Goal: Task Accomplishment & Management: Manage account settings

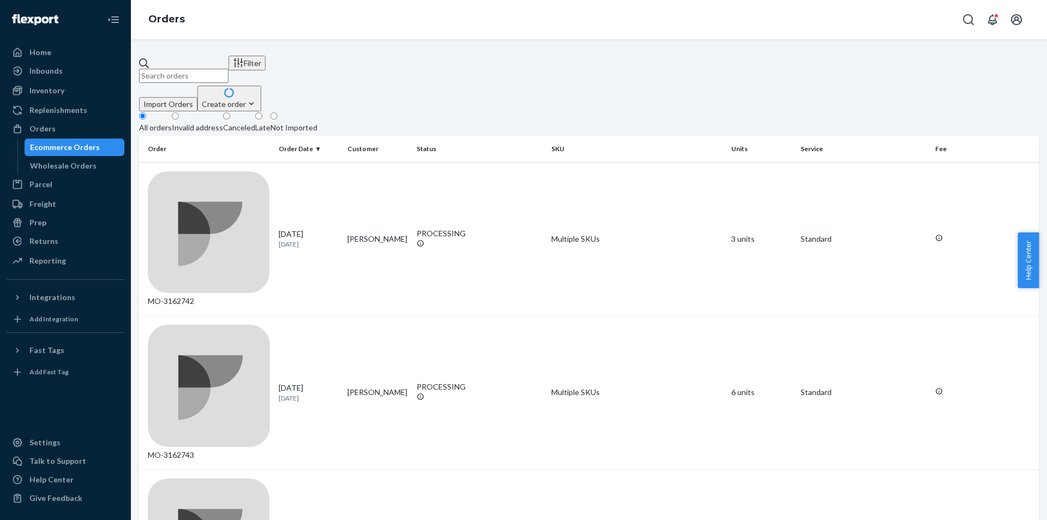
click at [228, 69] on input "text" at bounding box center [183, 76] width 89 height 14
type input "[PERSON_NAME]"
click at [449, 233] on div "DELIVERED" at bounding box center [479, 238] width 126 height 11
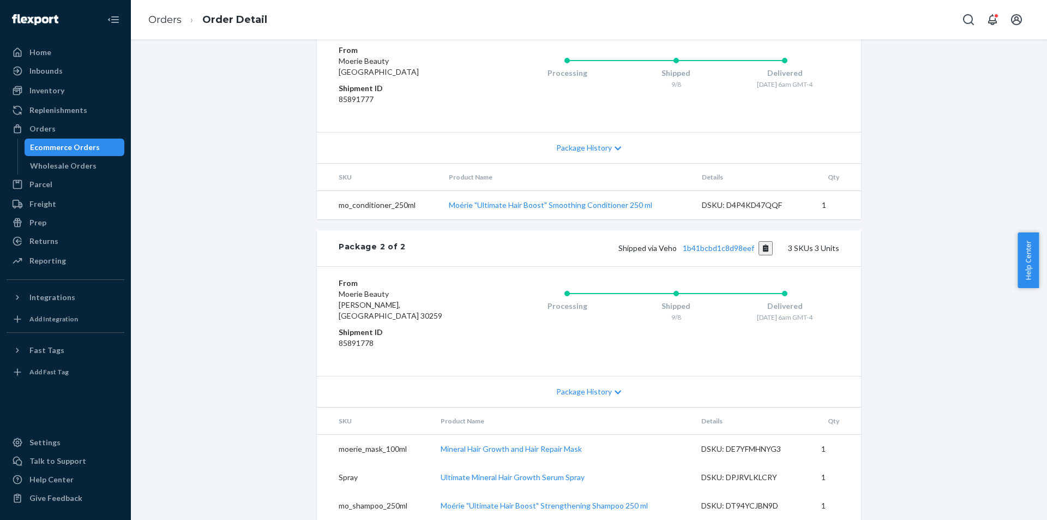
scroll to position [629, 0]
click at [902, 341] on div "Website Order # MO-3097836 • Standard / $18.40 View Details Submit Claim Create…" at bounding box center [589, 18] width 916 height 1001
click at [951, 395] on div "Website Order # MO-3097836 • Standard / $18.40 View Details Submit Claim Create…" at bounding box center [589, 18] width 916 height 1001
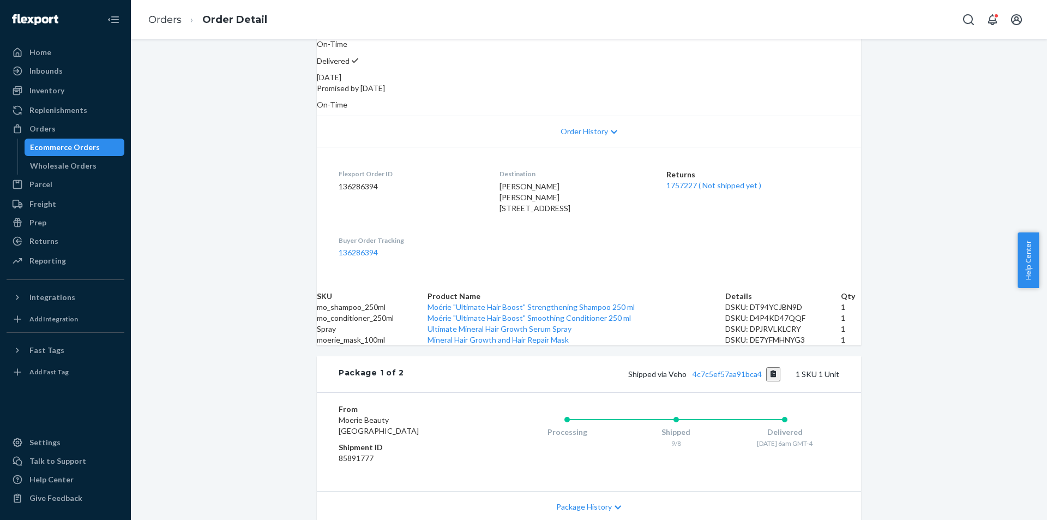
scroll to position [84, 0]
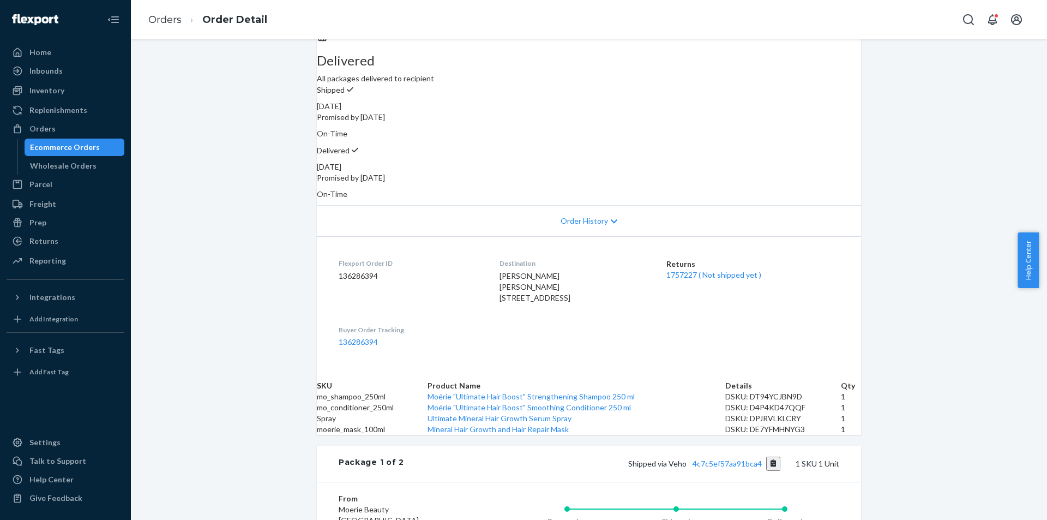
click at [521, 271] on span "[PERSON_NAME] [PERSON_NAME] [STREET_ADDRESS]" at bounding box center [534, 286] width 71 height 31
copy span "[PERSON_NAME]"
click at [67, 241] on div "Returns" at bounding box center [66, 240] width 116 height 15
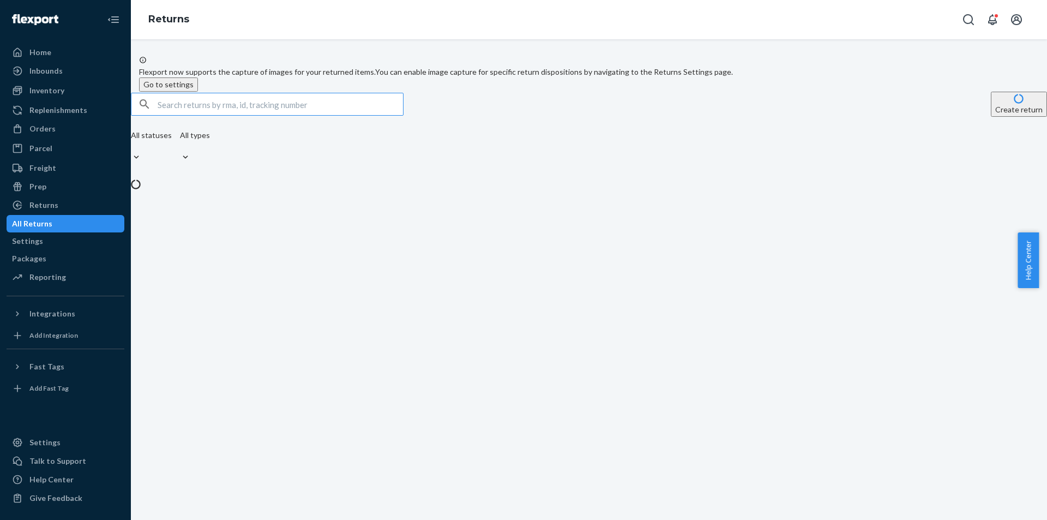
click at [208, 137] on div "Create return All statuses All types" at bounding box center [589, 129] width 916 height 74
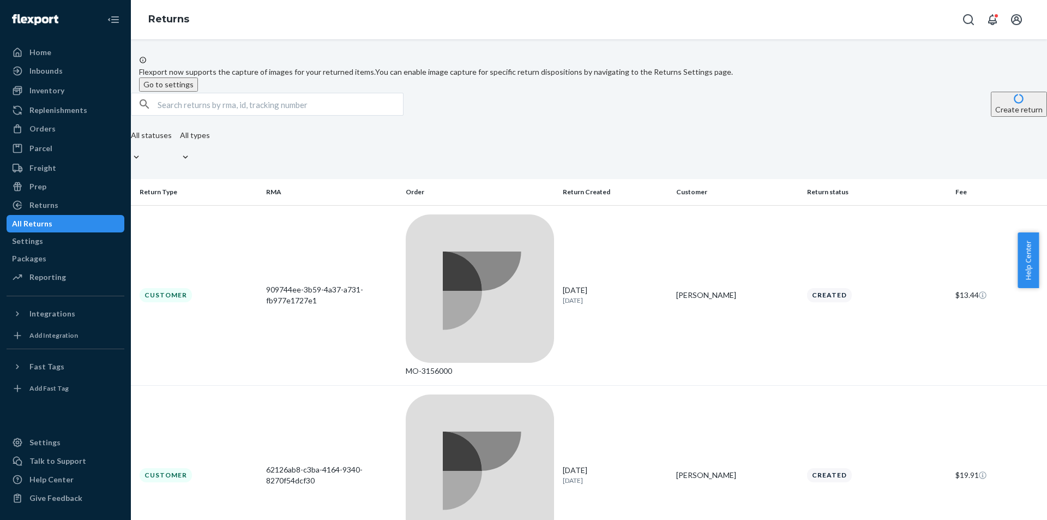
click at [231, 115] on input "text" at bounding box center [280, 104] width 245 height 22
paste input "[PERSON_NAME]"
type input "[PERSON_NAME]"
click at [594, 285] on div "[DATE] [DATE]" at bounding box center [615, 295] width 105 height 20
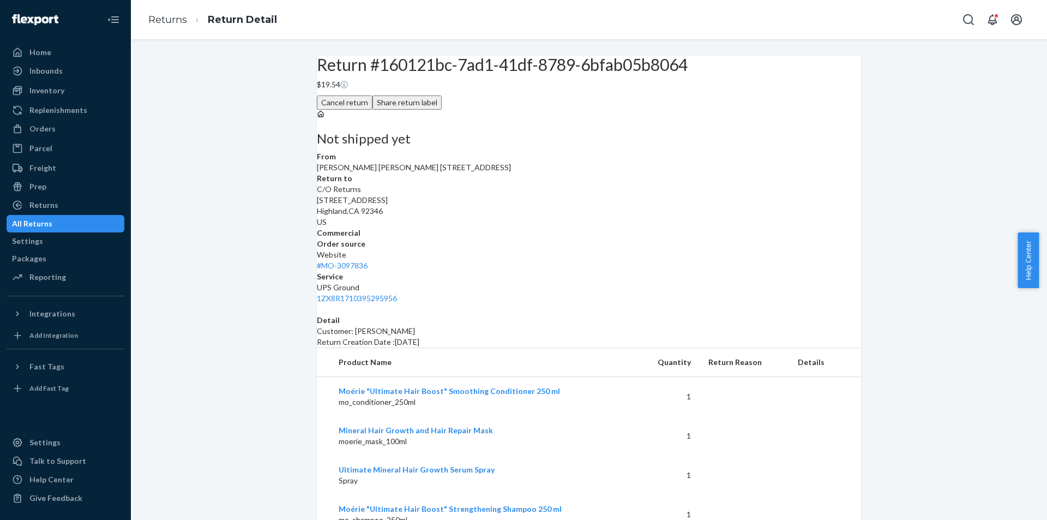
click at [372, 95] on button "Cancel return" at bounding box center [345, 102] width 56 height 14
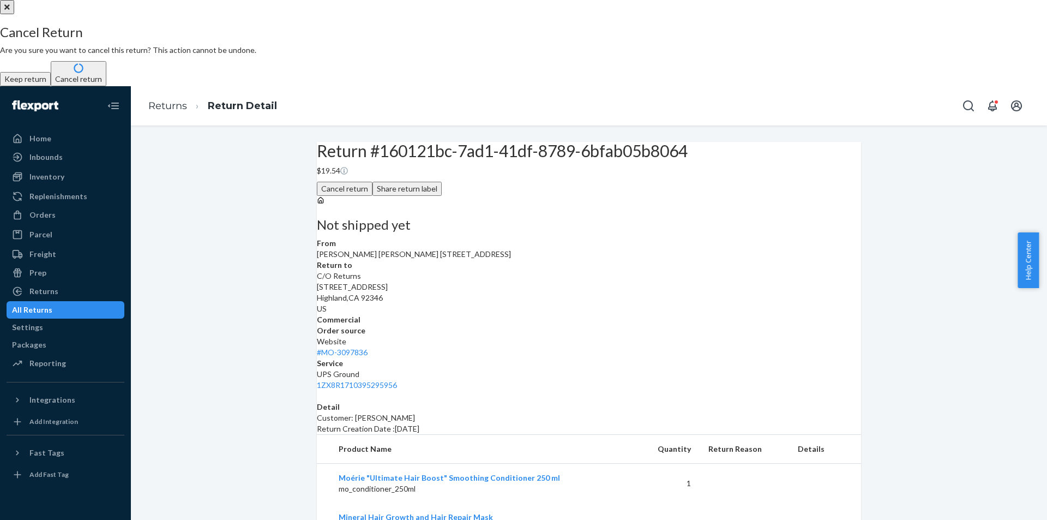
click at [106, 86] on button "Cancel return" at bounding box center [79, 73] width 56 height 25
